Goal: Task Accomplishment & Management: Manage account settings

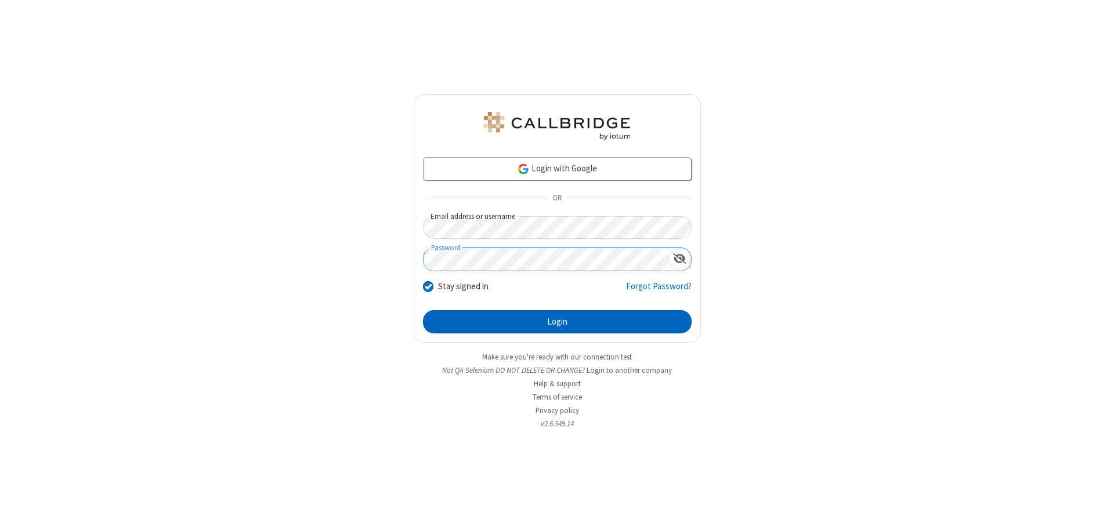
click at [557, 322] on button "Login" at bounding box center [557, 321] width 269 height 23
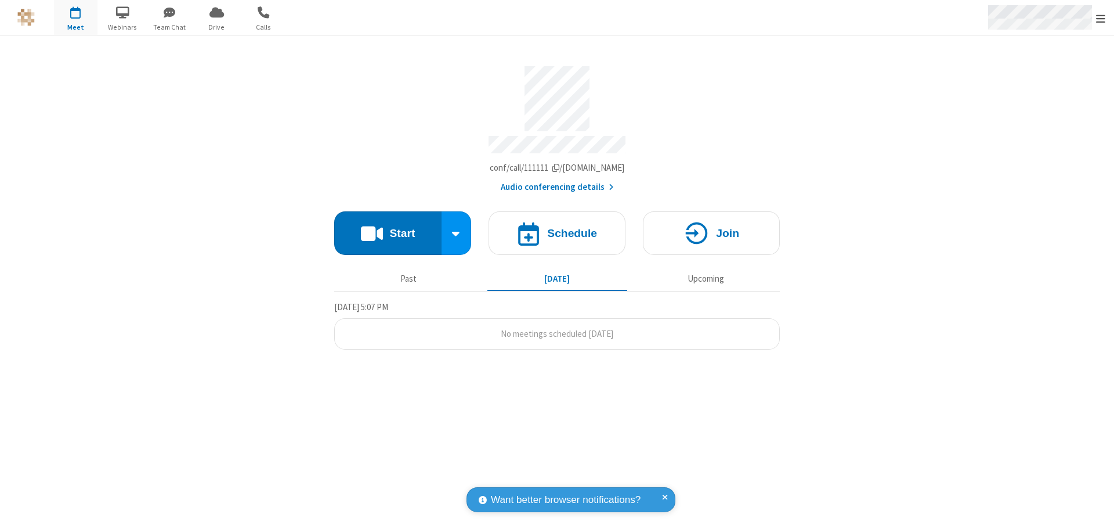
click at [1101, 18] on span "Open menu" at bounding box center [1100, 19] width 9 height 12
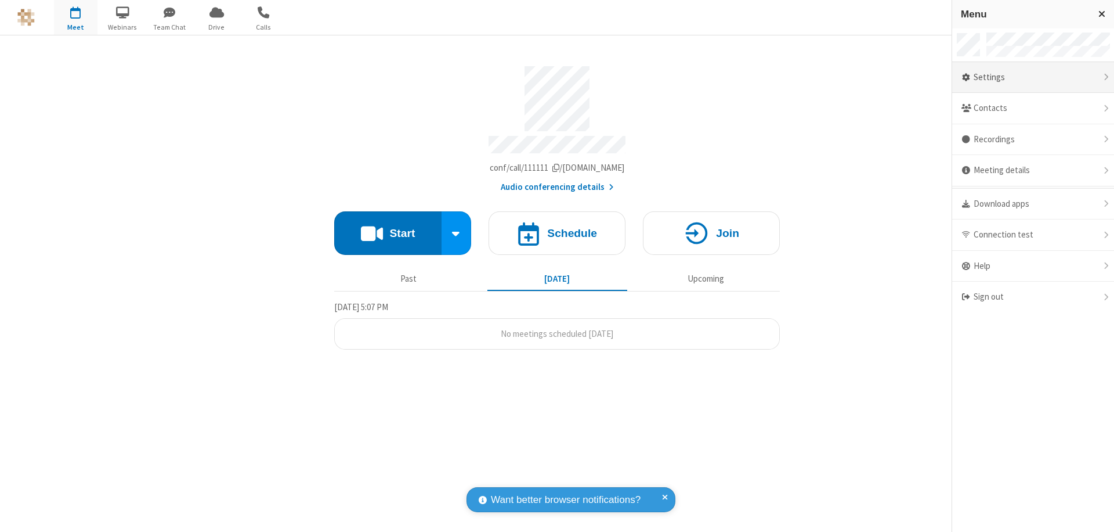
click at [1052, 77] on div "Settings" at bounding box center [1033, 77] width 162 height 31
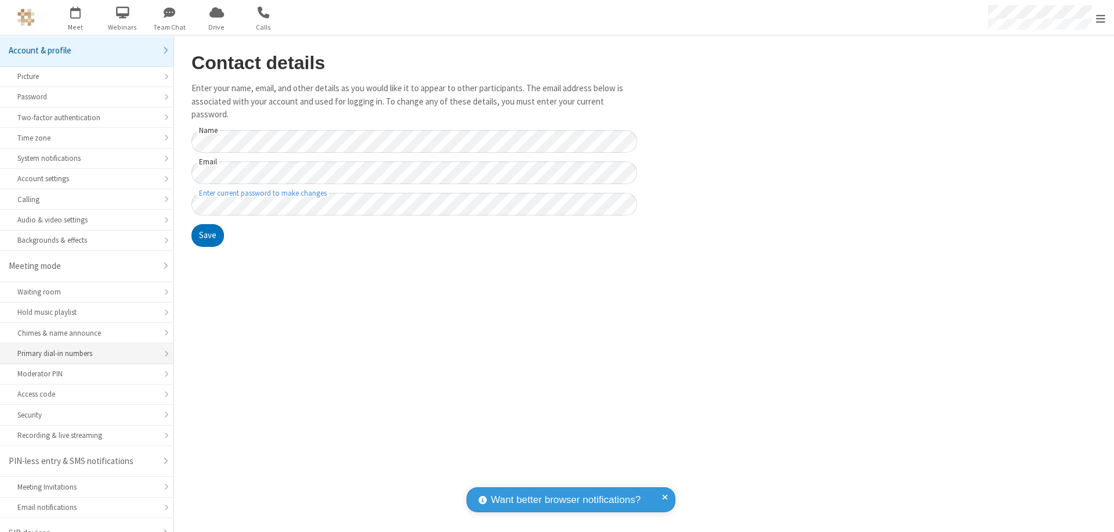
click at [82, 348] on div "Primary dial-in numbers" at bounding box center [86, 353] width 139 height 11
